Goal: Manage account settings

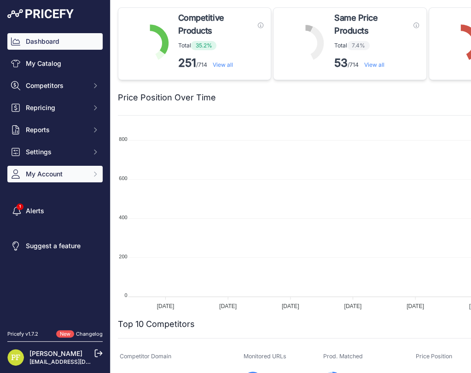
click at [67, 180] on button "My Account" at bounding box center [54, 174] width 95 height 17
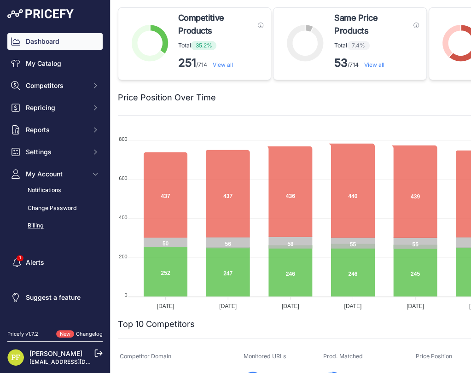
click at [45, 223] on div "Billing" at bounding box center [54, 226] width 95 height 16
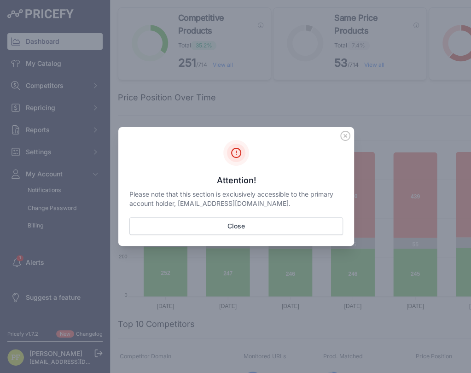
drag, startPoint x: 179, startPoint y: 201, endPoint x: 253, endPoint y: 200, distance: 74.2
click at [253, 200] on p "Please note that this section is exclusively accessible to the primary account …" at bounding box center [236, 199] width 214 height 18
copy p "[EMAIL_ADDRESS][DOMAIN_NAME]"
click at [350, 134] on icon "Sidebar" at bounding box center [345, 136] width 10 height 10
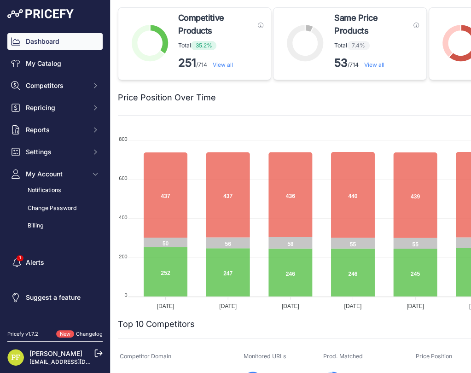
click at [97, 352] on icon at bounding box center [98, 353] width 8 height 8
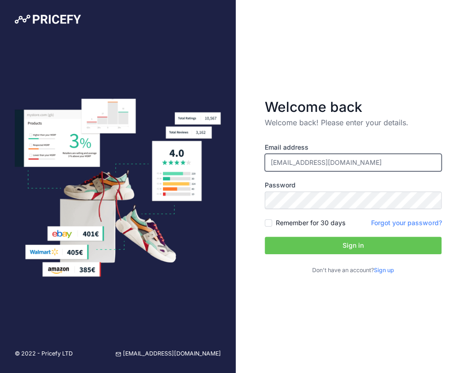
click at [328, 169] on input "[EMAIL_ADDRESS][DOMAIN_NAME]" at bounding box center [353, 163] width 177 height 18
type input "pfernandez+francia@efectoled.com"
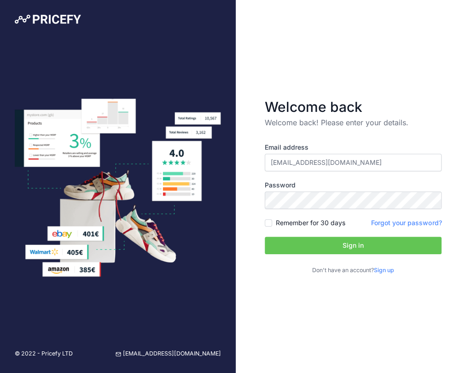
click at [333, 245] on button "Sign in" at bounding box center [353, 246] width 177 height 18
